Goal: Task Accomplishment & Management: Manage account settings

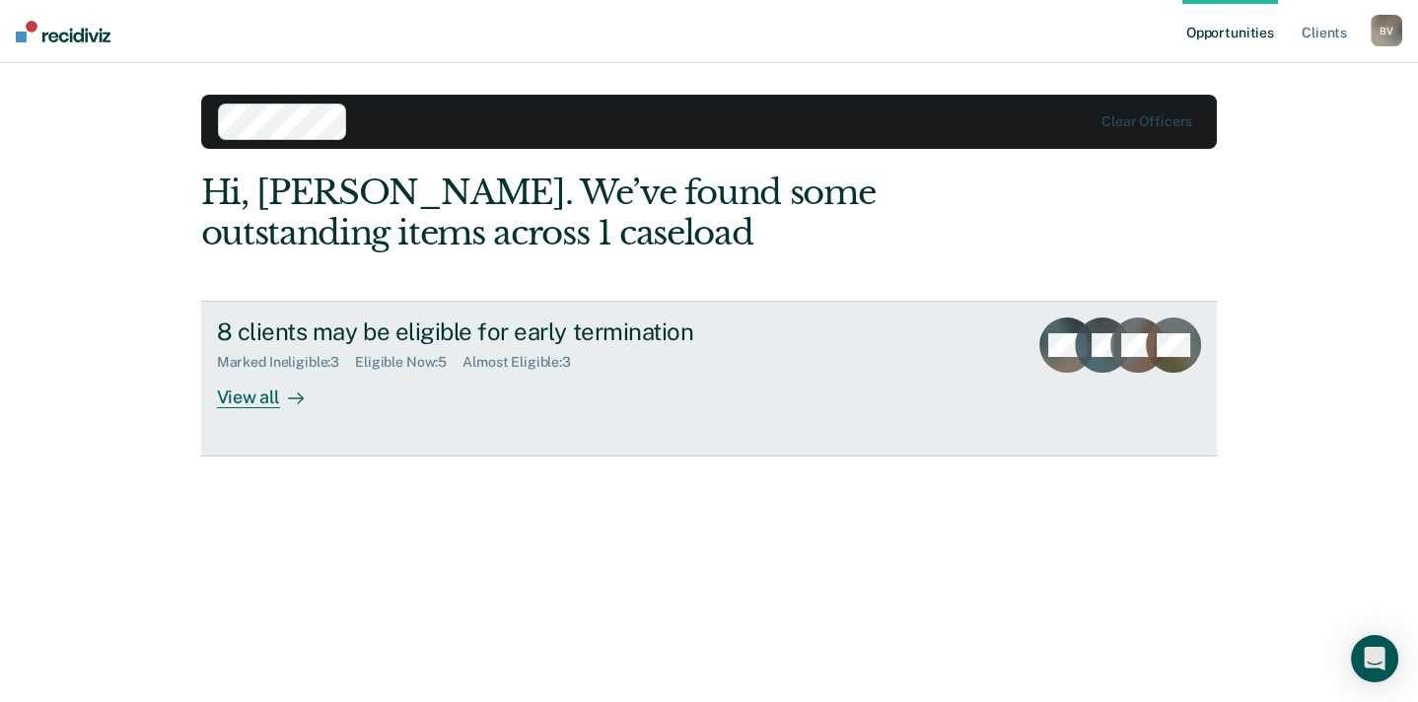
click at [273, 409] on div "View all" at bounding box center [272, 390] width 110 height 38
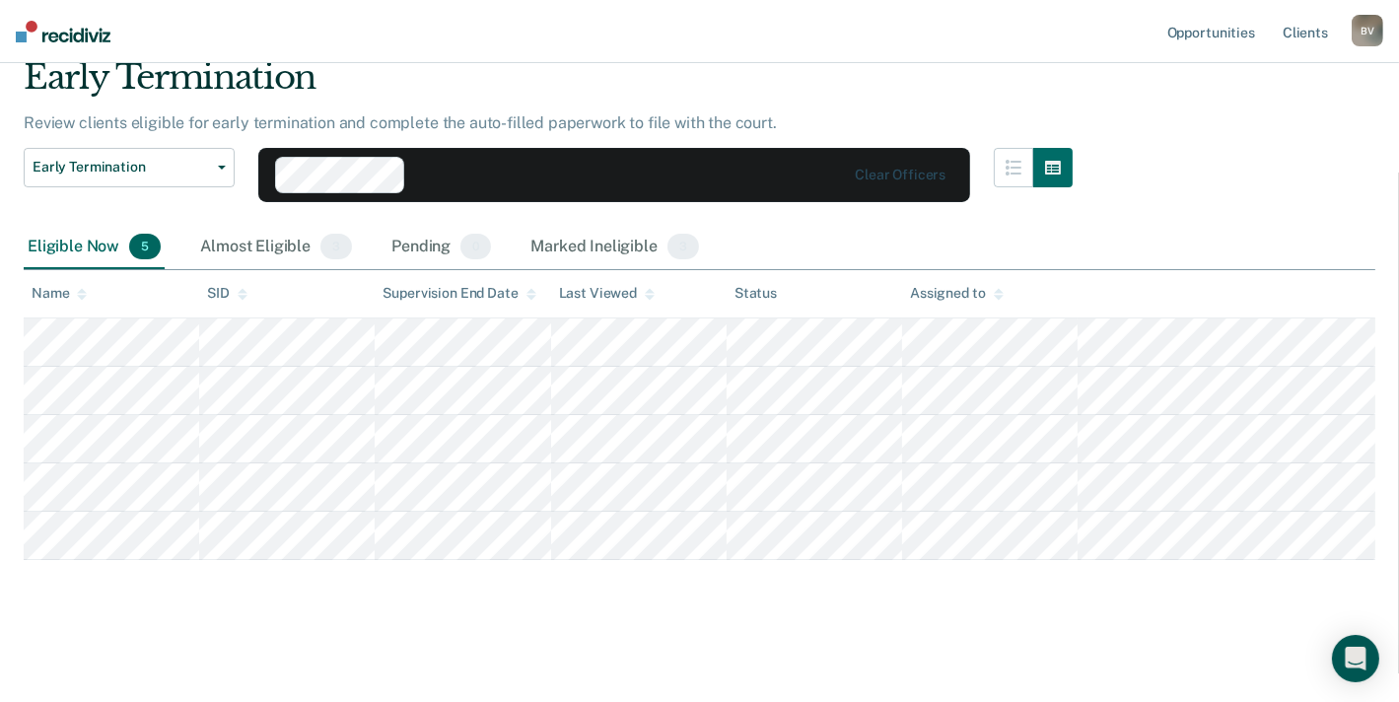
scroll to position [196, 0]
click at [703, 226] on div "Marked Ineligible 3" at bounding box center [615, 247] width 177 height 43
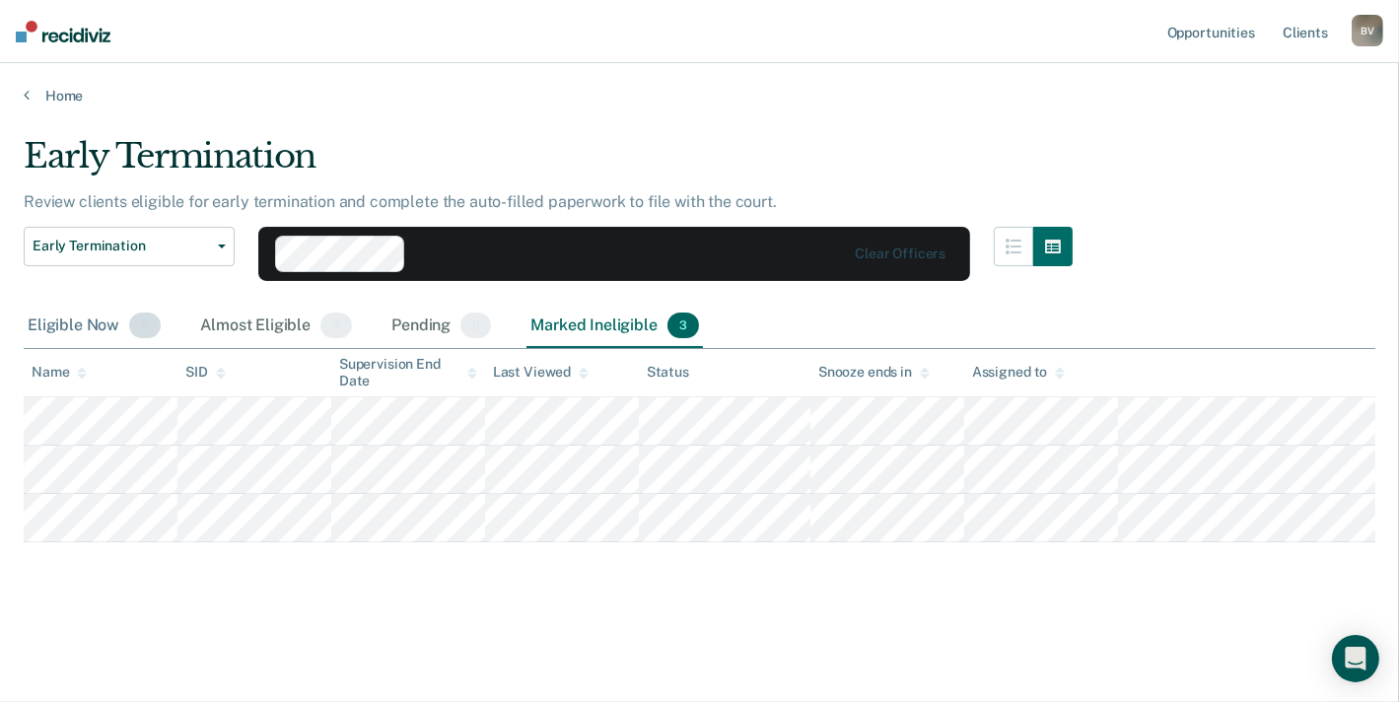
click at [115, 311] on div "Eligible Now 5" at bounding box center [94, 326] width 141 height 43
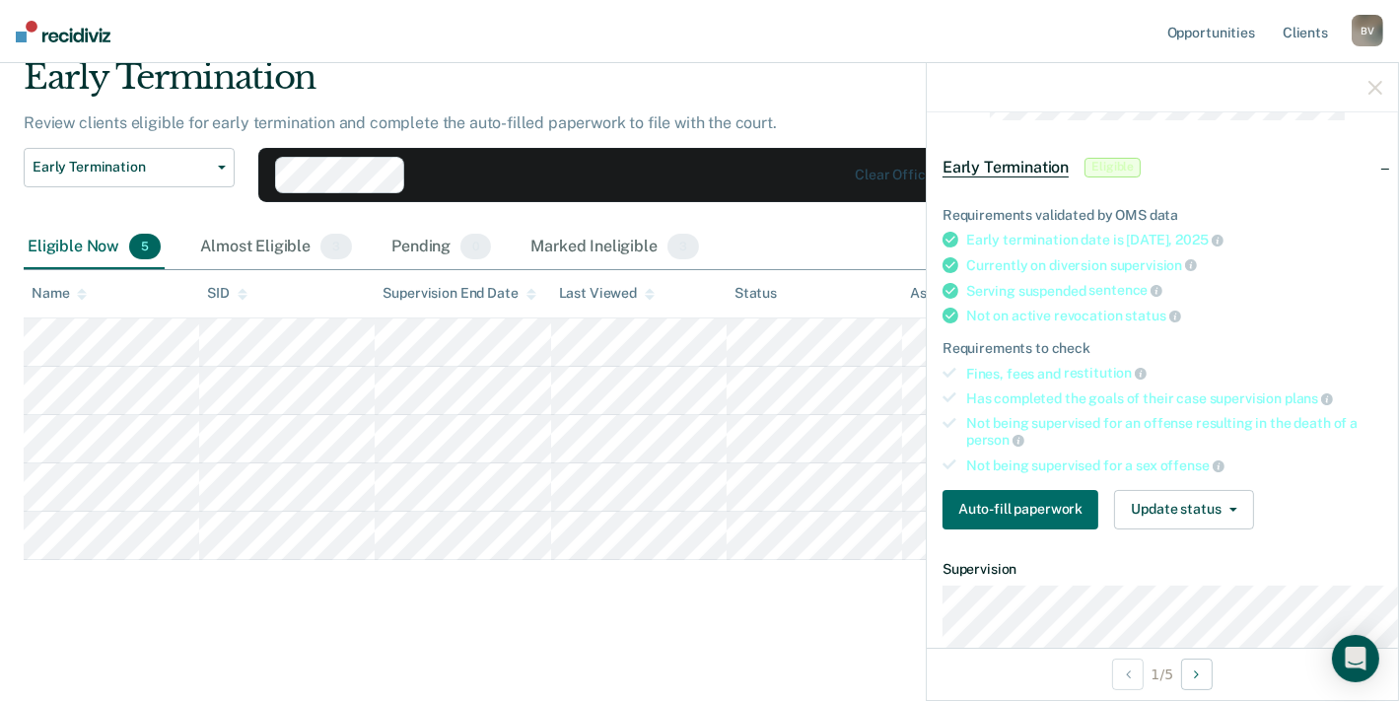
scroll to position [123, 0]
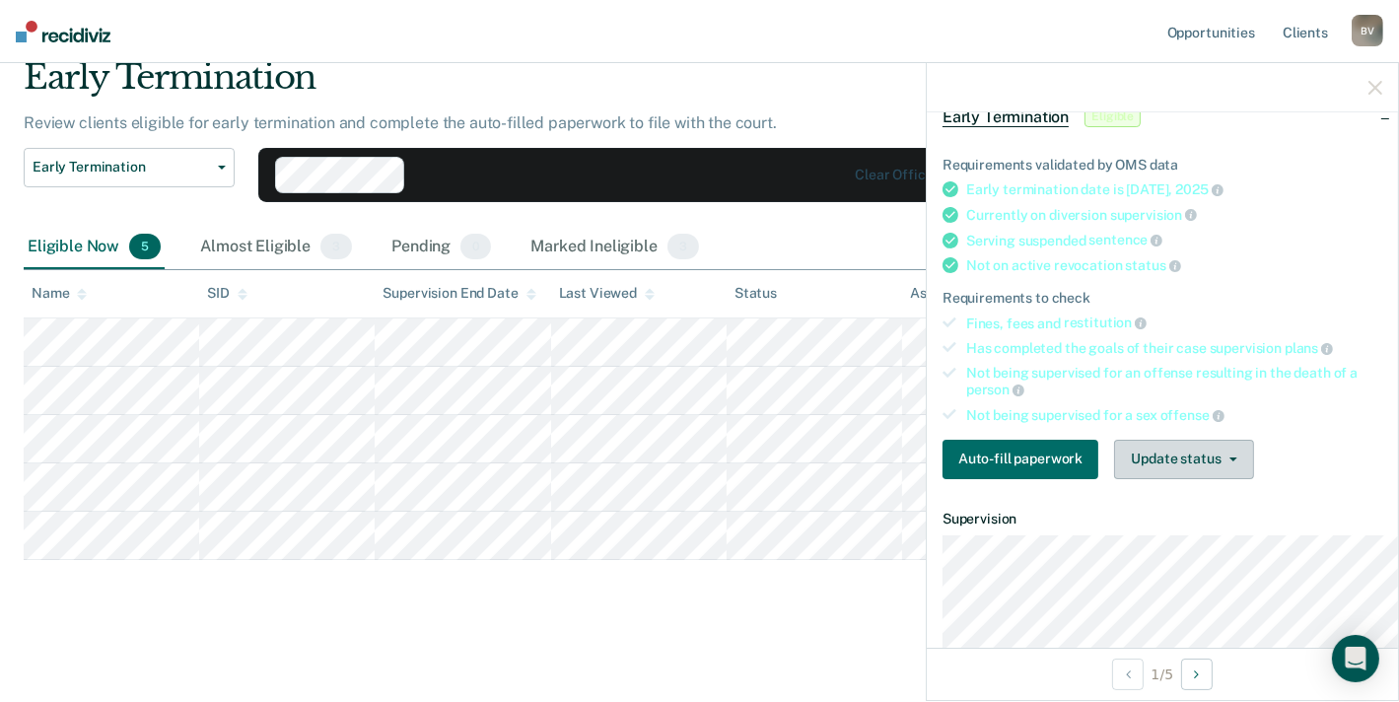
click at [1114, 479] on button "Update status" at bounding box center [1183, 459] width 139 height 39
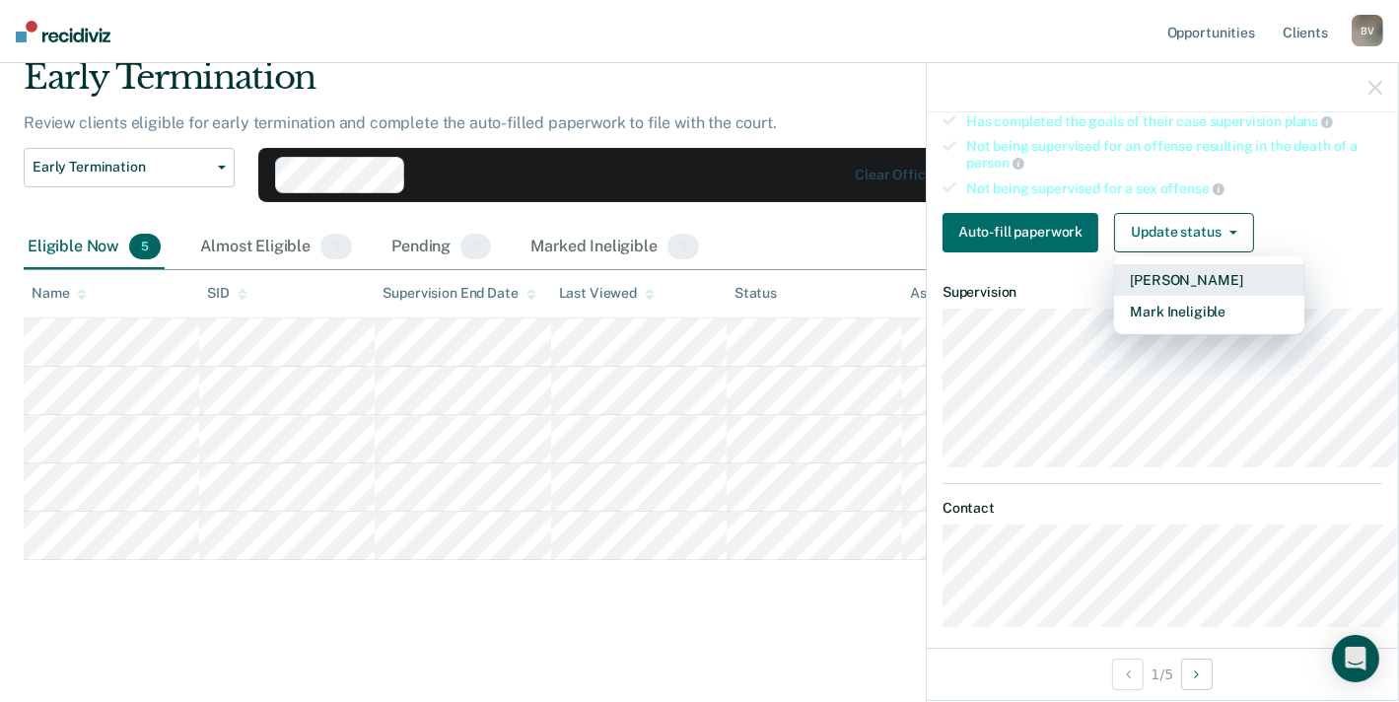
scroll to position [371, 0]
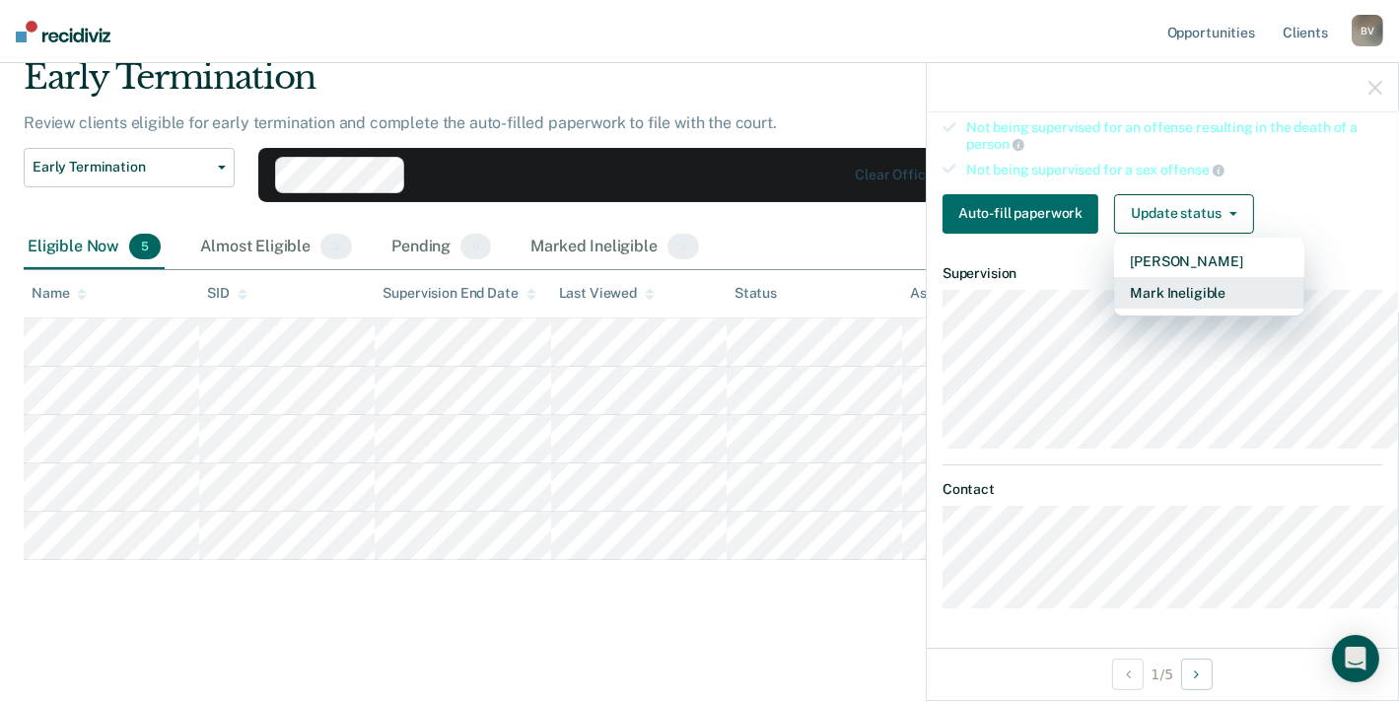
click at [1116, 309] on button "Mark Ineligible" at bounding box center [1209, 293] width 190 height 32
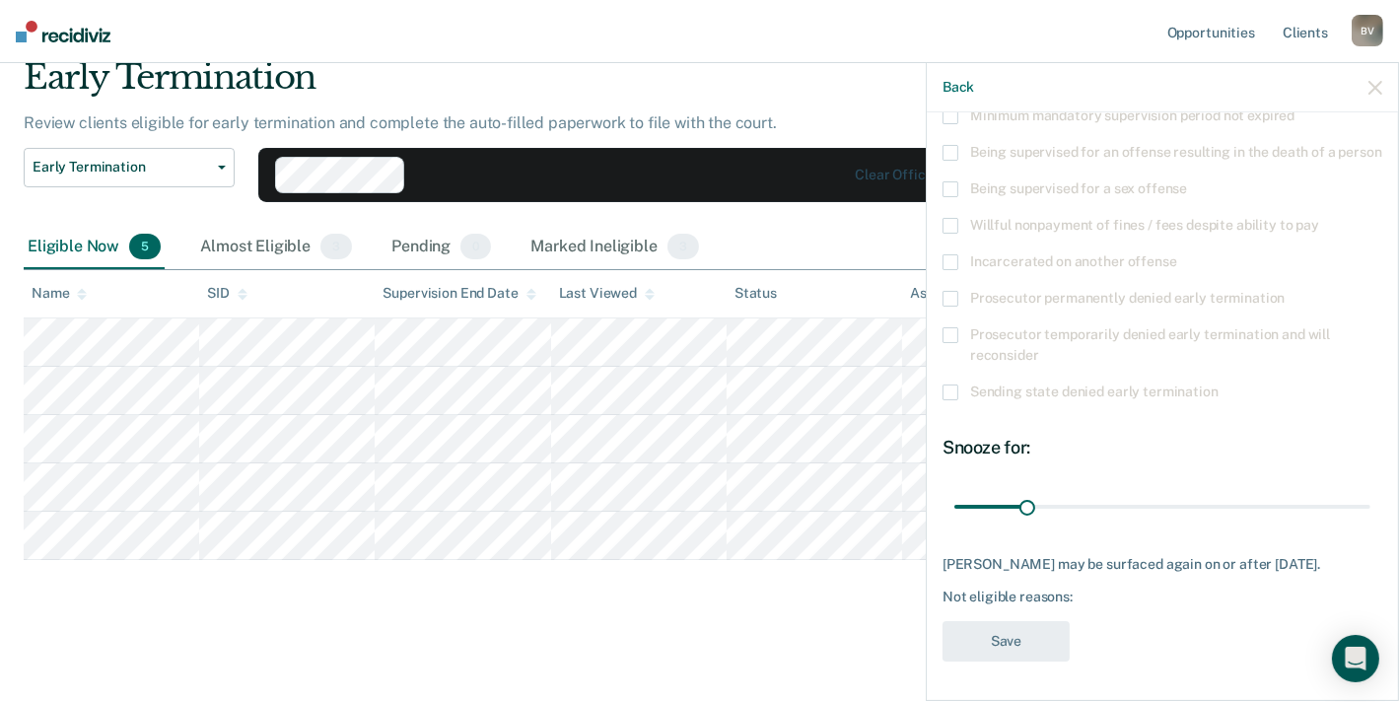
click at [997, 306] on span "Prosecutor permanently denied early termination" at bounding box center [1127, 298] width 315 height 16
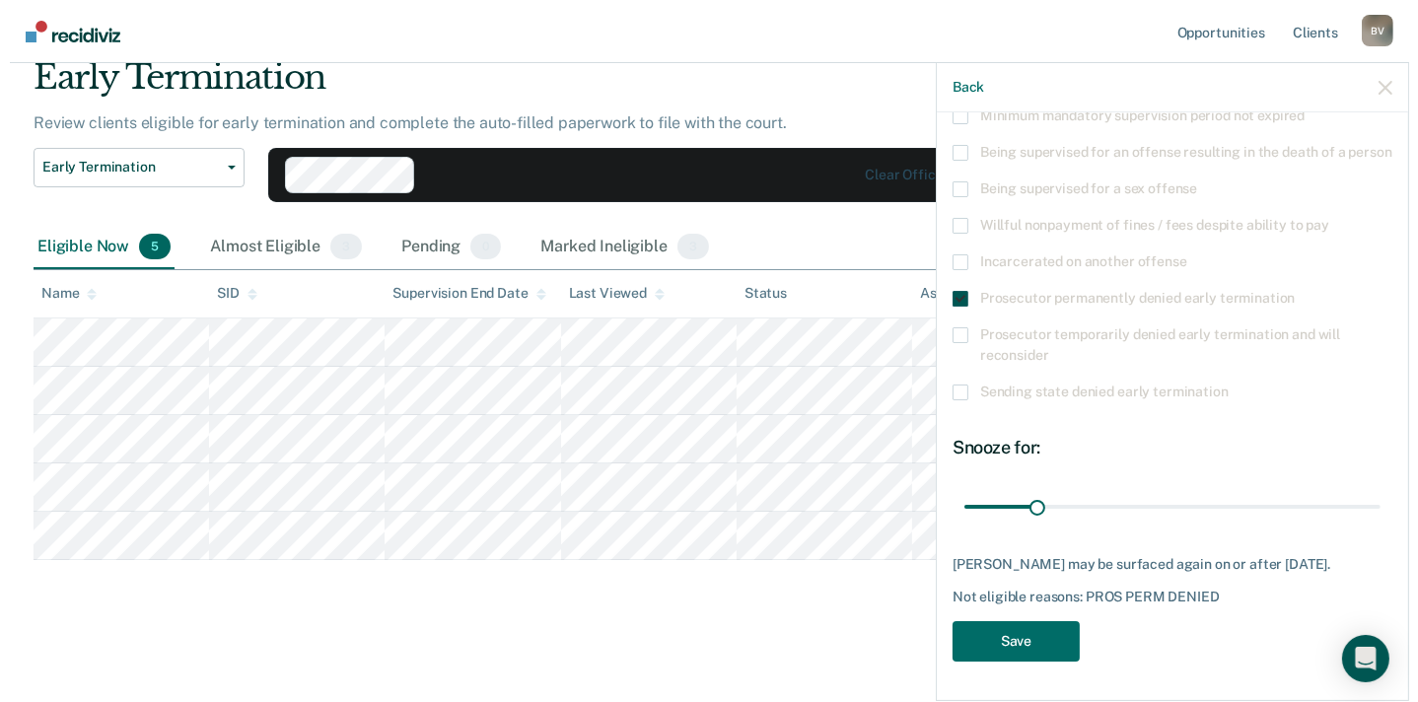
scroll to position [479, 0]
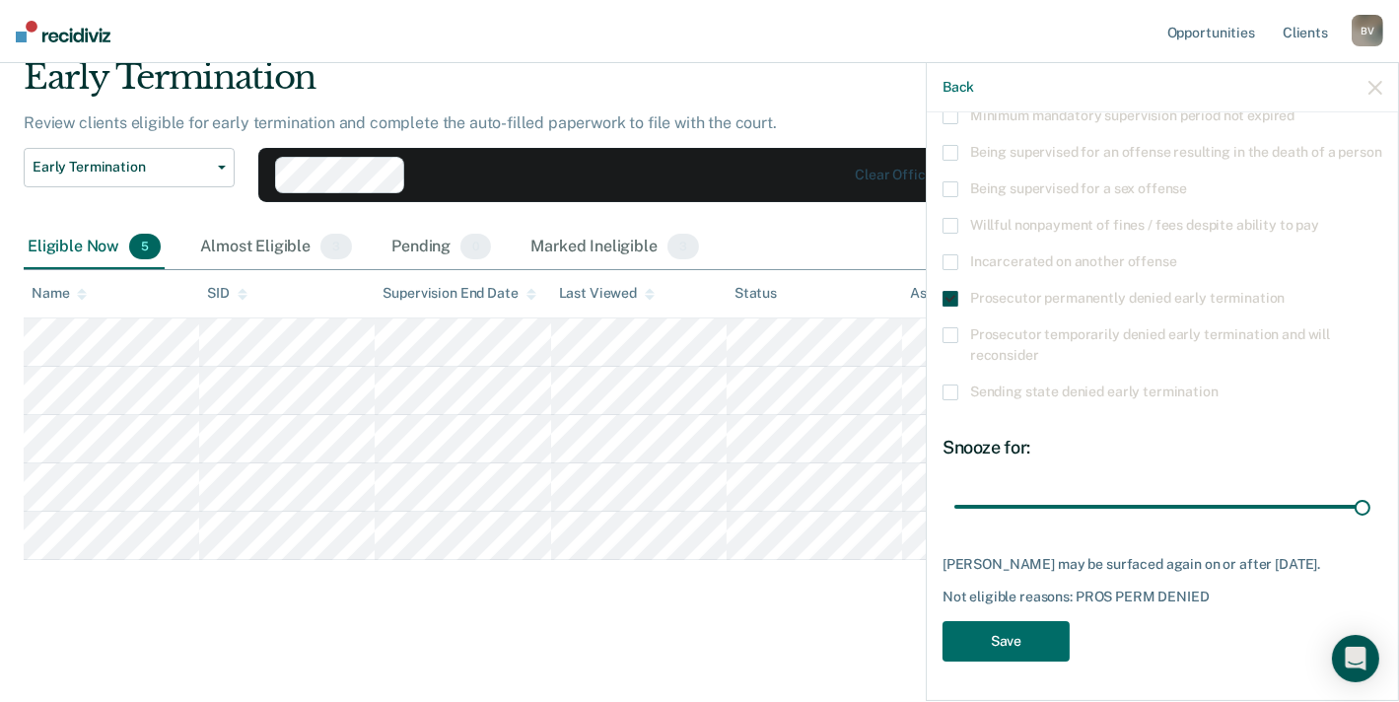
drag, startPoint x: 936, startPoint y: 457, endPoint x: 1384, endPoint y: 434, distance: 449.2
type input "180"
click at [1371, 490] on input "range" at bounding box center [1163, 507] width 416 height 35
click at [943, 645] on button "Save" at bounding box center [1006, 641] width 127 height 40
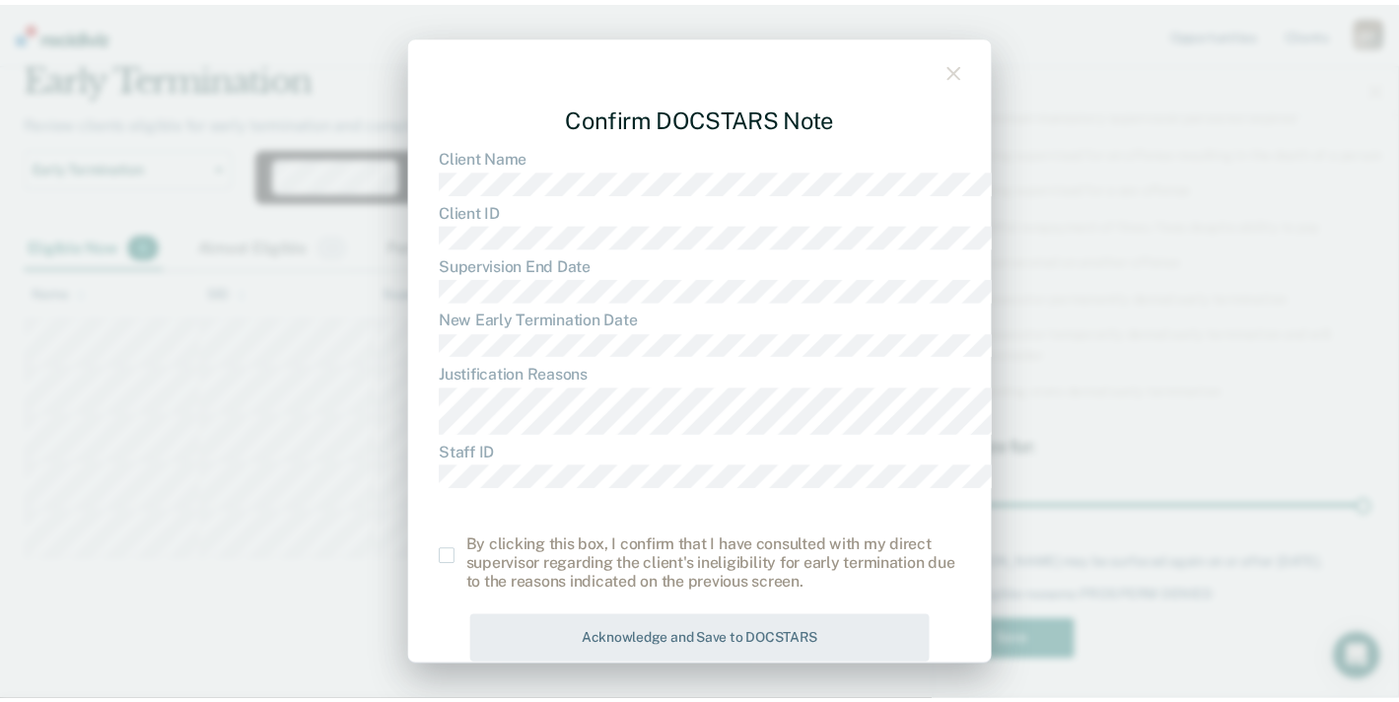
scroll to position [0, 0]
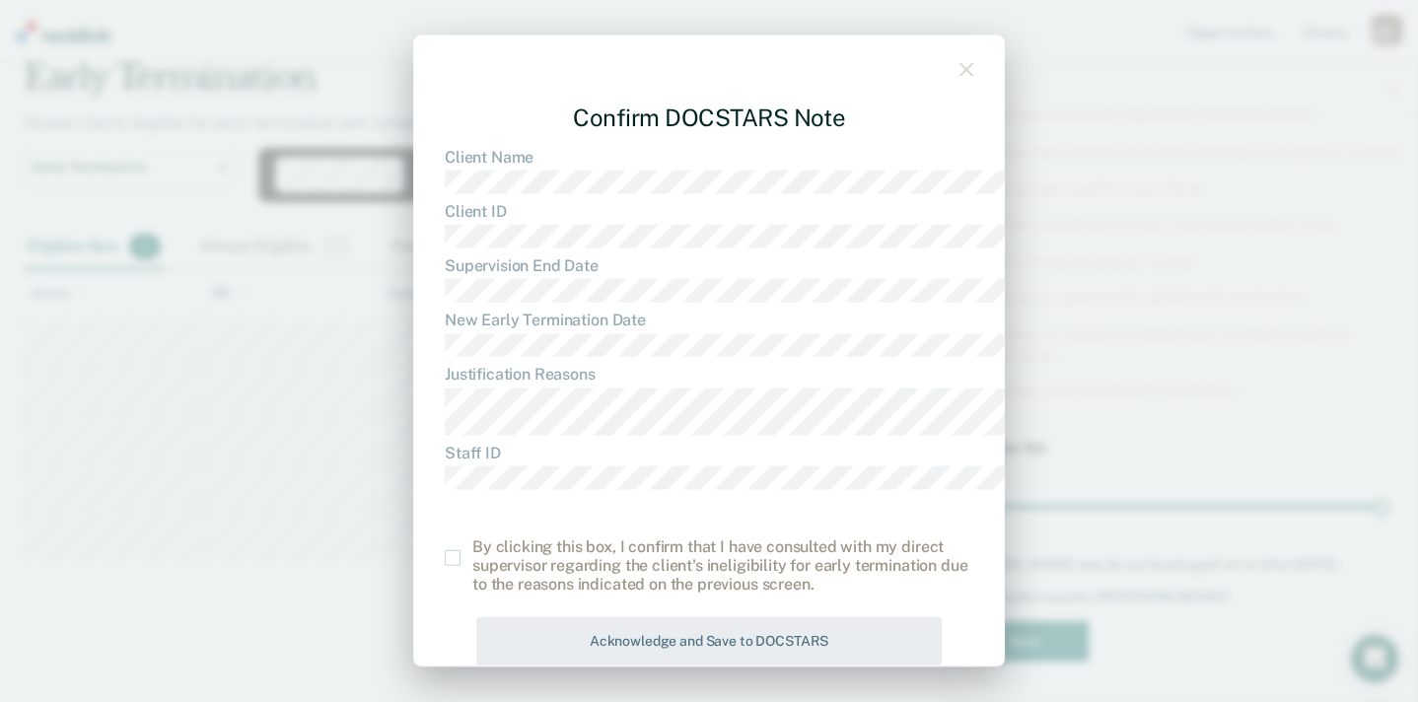
click at [973, 69] on icon "button" at bounding box center [966, 70] width 14 height 14
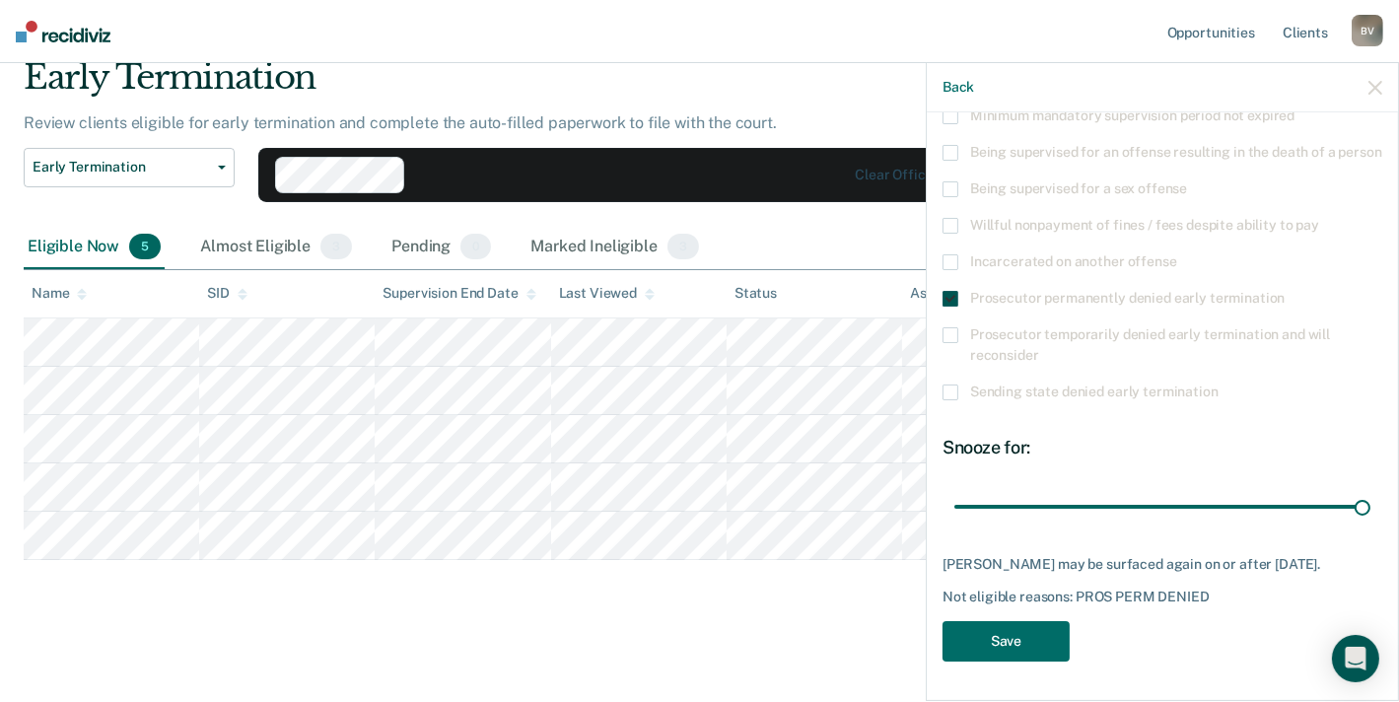
click at [943, 291] on span at bounding box center [951, 299] width 16 height 16
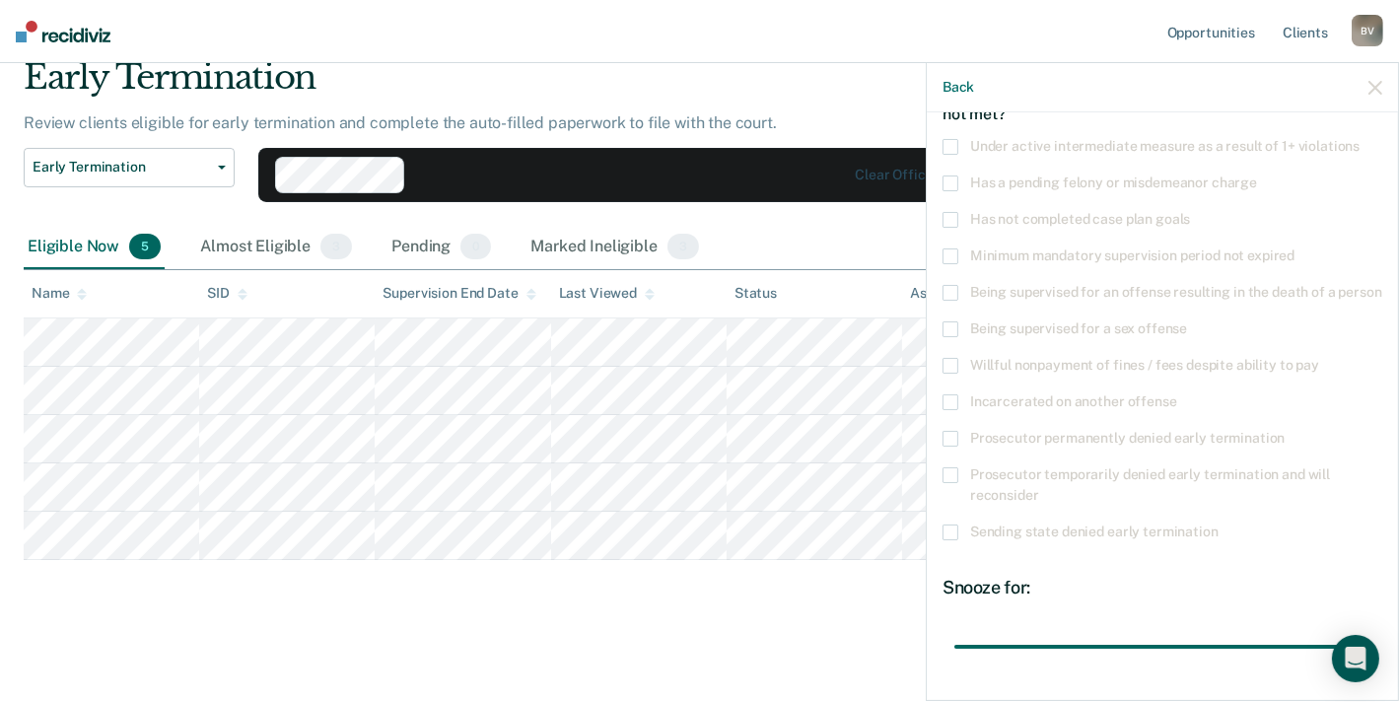
scroll to position [109, 0]
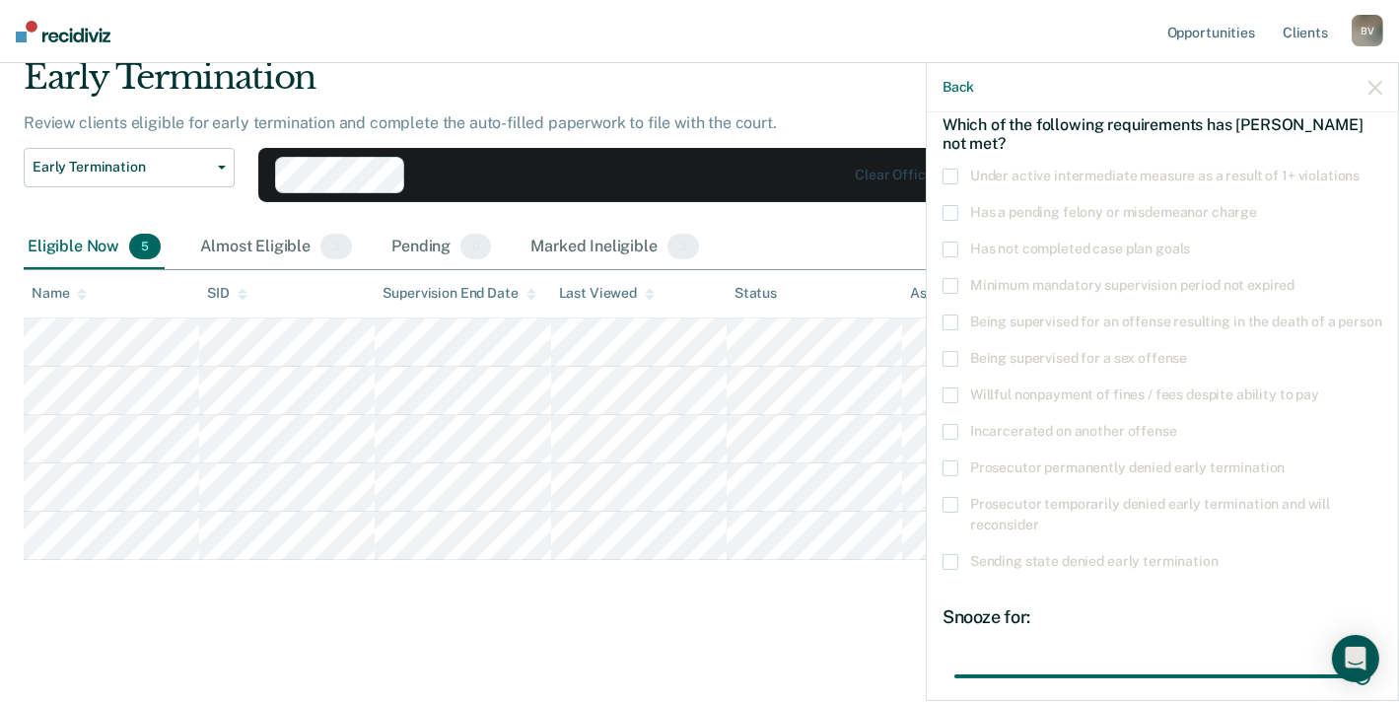
click at [1375, 95] on icon "button" at bounding box center [1376, 88] width 14 height 14
